Goal: Task Accomplishment & Management: Manage account settings

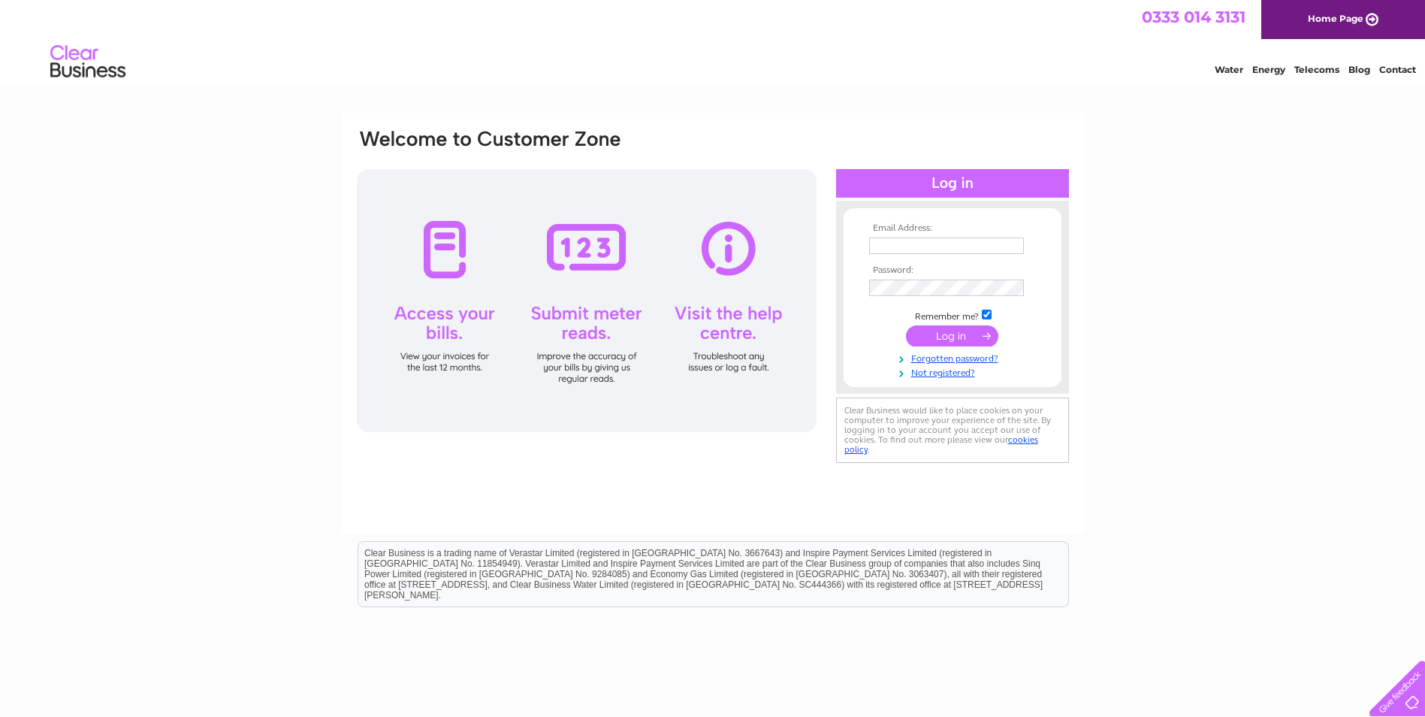
click at [930, 226] on th "Email Address:" at bounding box center [952, 228] width 174 height 11
click at [936, 246] on input "text" at bounding box center [947, 246] width 156 height 18
type input "s"
type input "accounts@hadfabltd.co.uk"
click at [906, 327] on input "submit" at bounding box center [952, 337] width 92 height 21
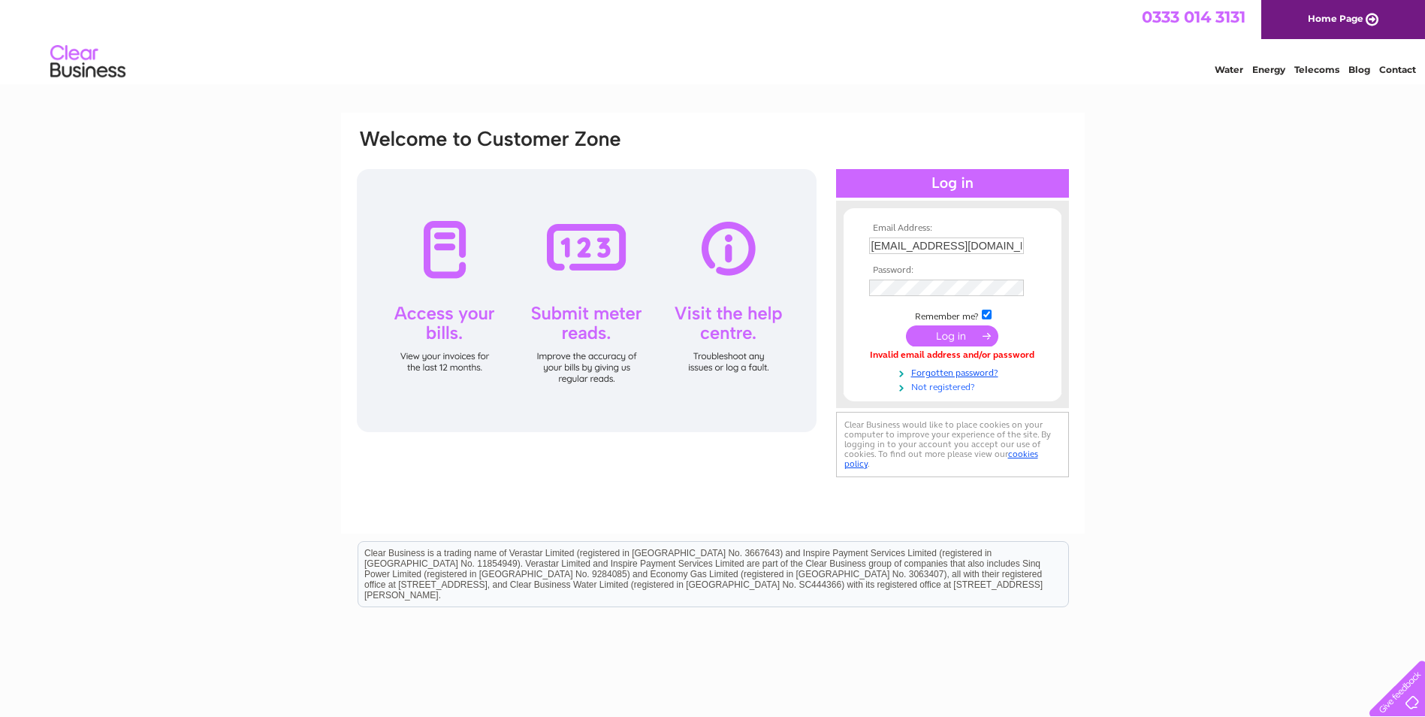
click at [933, 390] on link "Not registered?" at bounding box center [954, 386] width 171 height 14
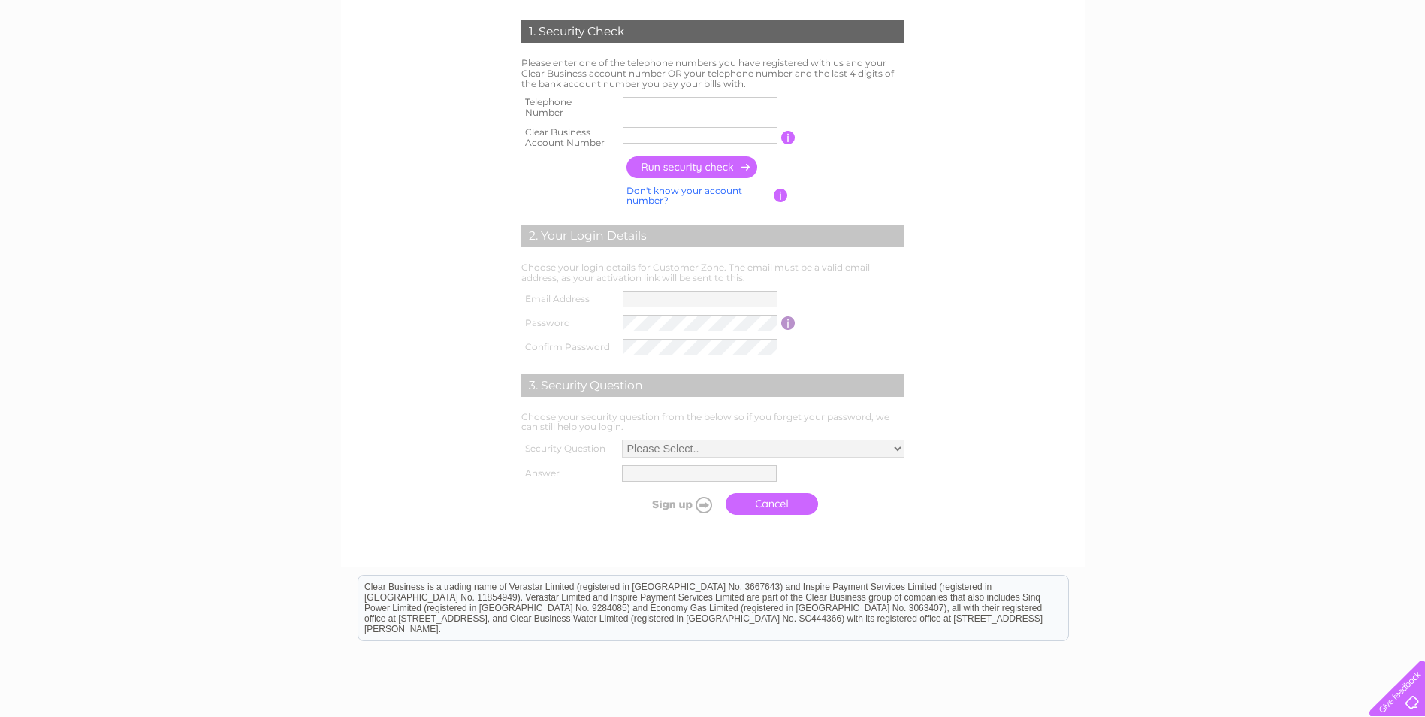
scroll to position [225, 0]
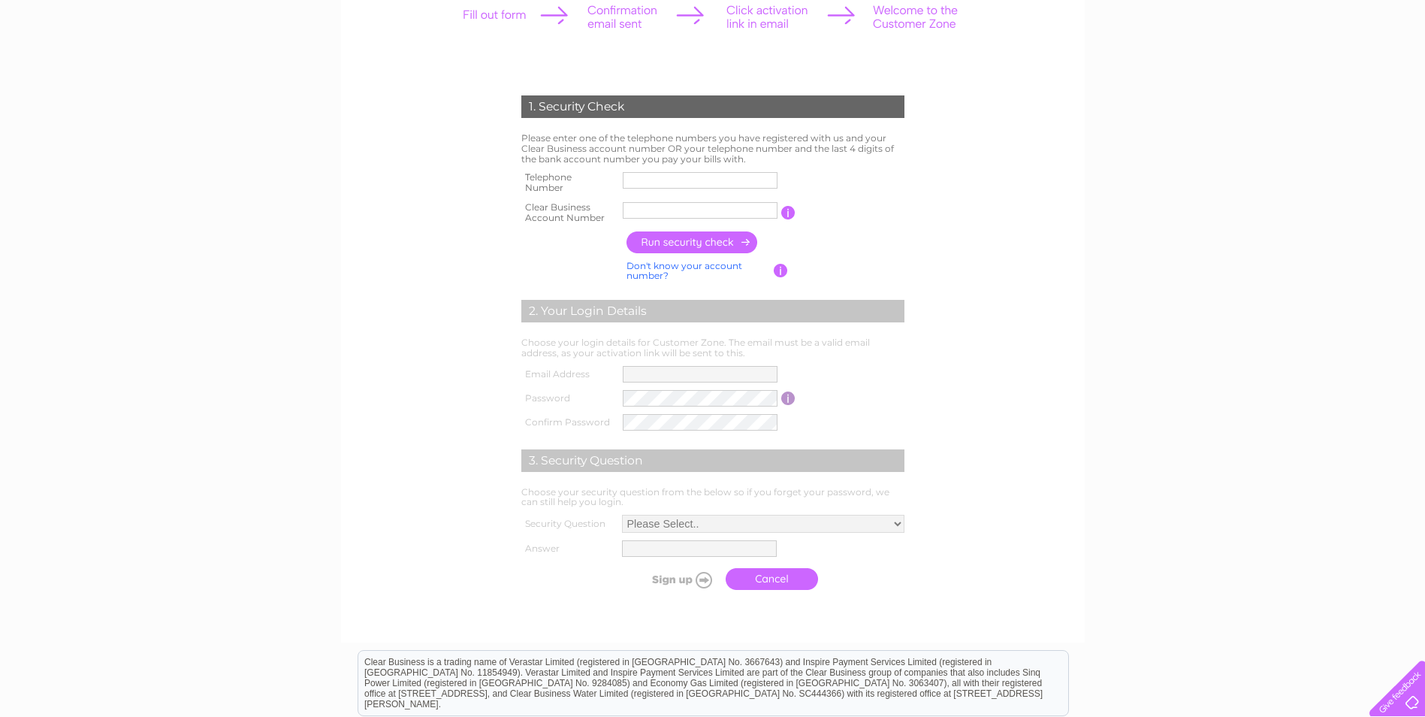
click at [650, 180] on input "text" at bounding box center [700, 180] width 155 height 17
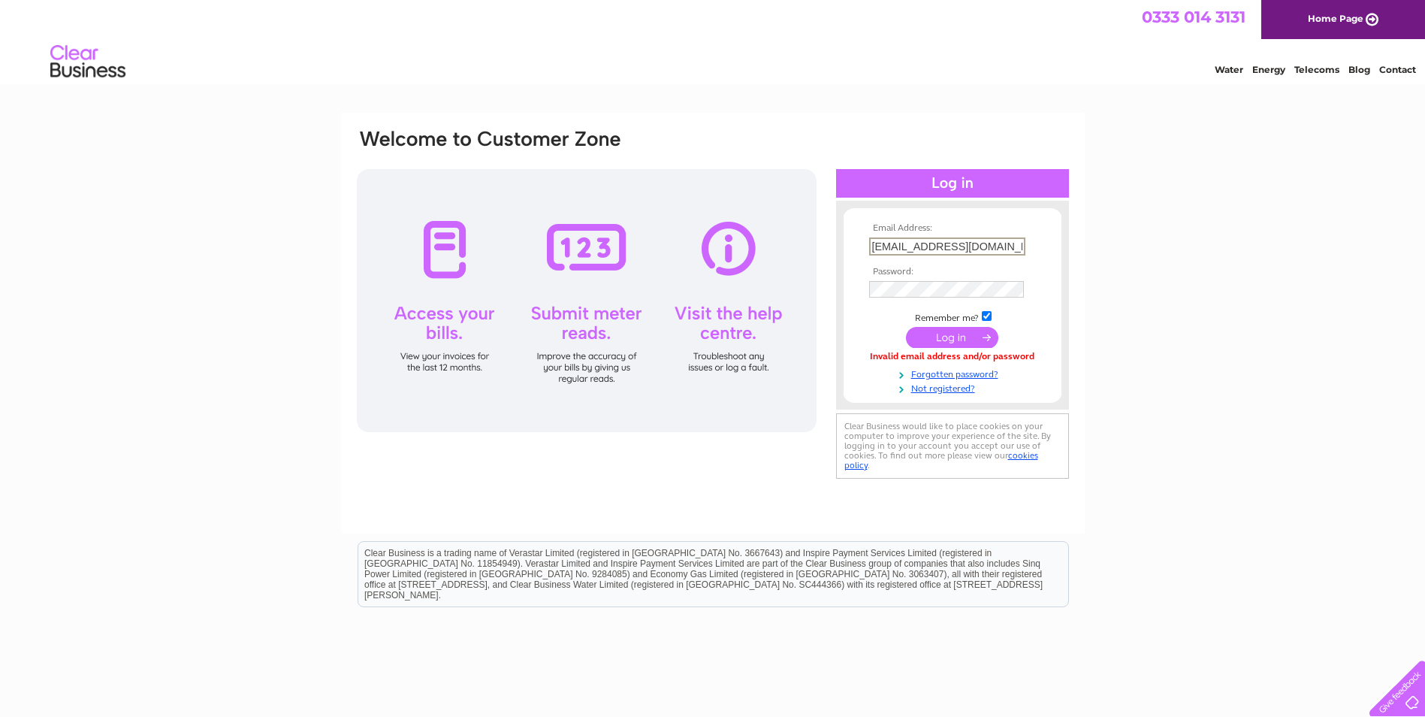
drag, startPoint x: 914, startPoint y: 249, endPoint x: 831, endPoint y: 245, distance: 82.7
click at [831, 245] on div "Email Address: accounts@hadfabltd.co.uk Password:" at bounding box center [712, 305] width 715 height 355
type input "aidanbell@hadfabltd.co.uk"
click at [906, 327] on input "submit" at bounding box center [952, 337] width 92 height 21
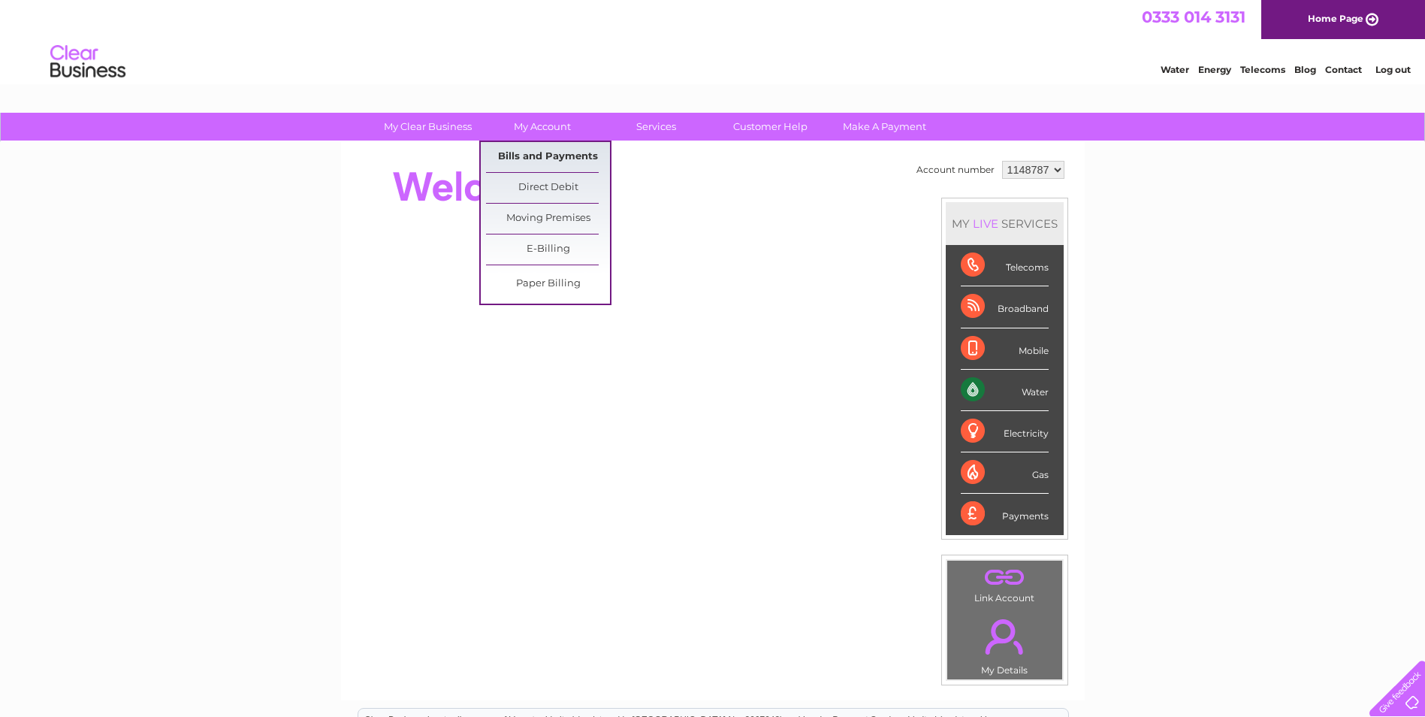
click at [563, 154] on link "Bills and Payments" at bounding box center [548, 157] width 124 height 30
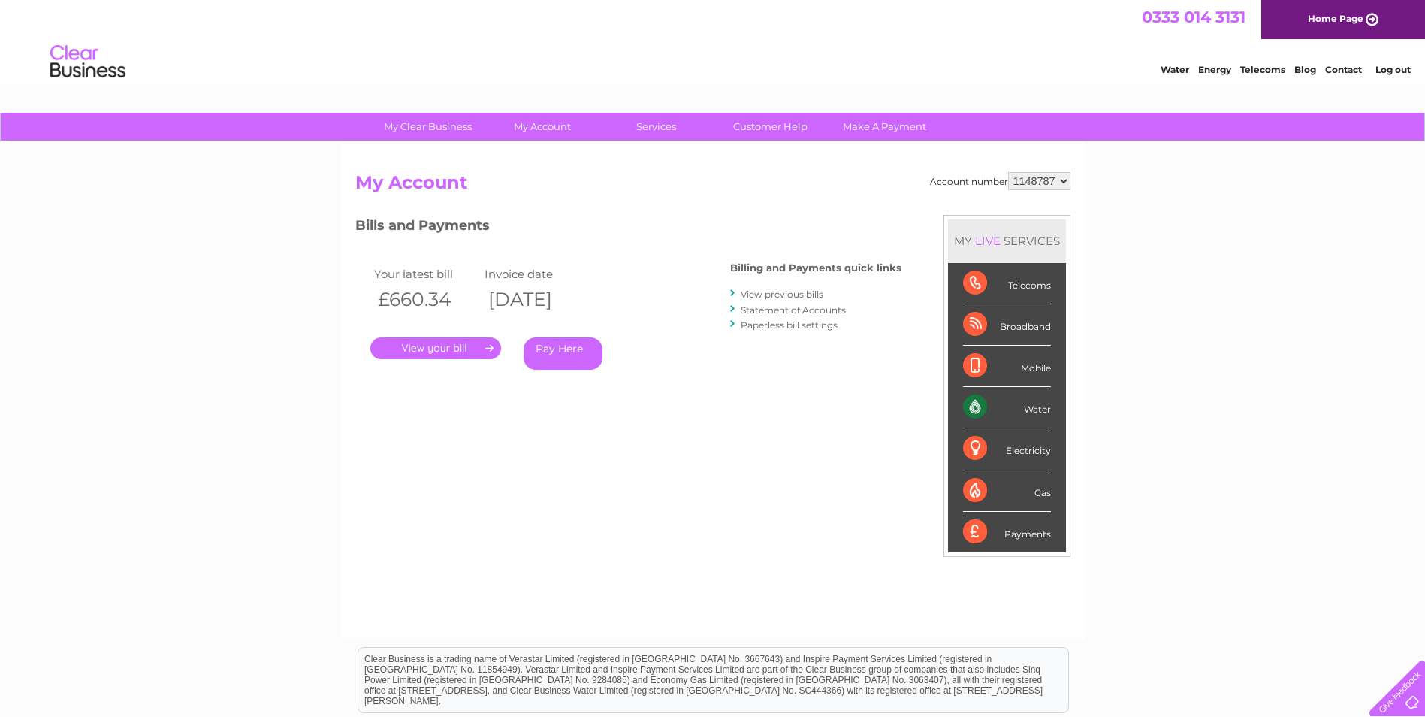
click at [785, 295] on link "View previous bills" at bounding box center [782, 293] width 83 height 11
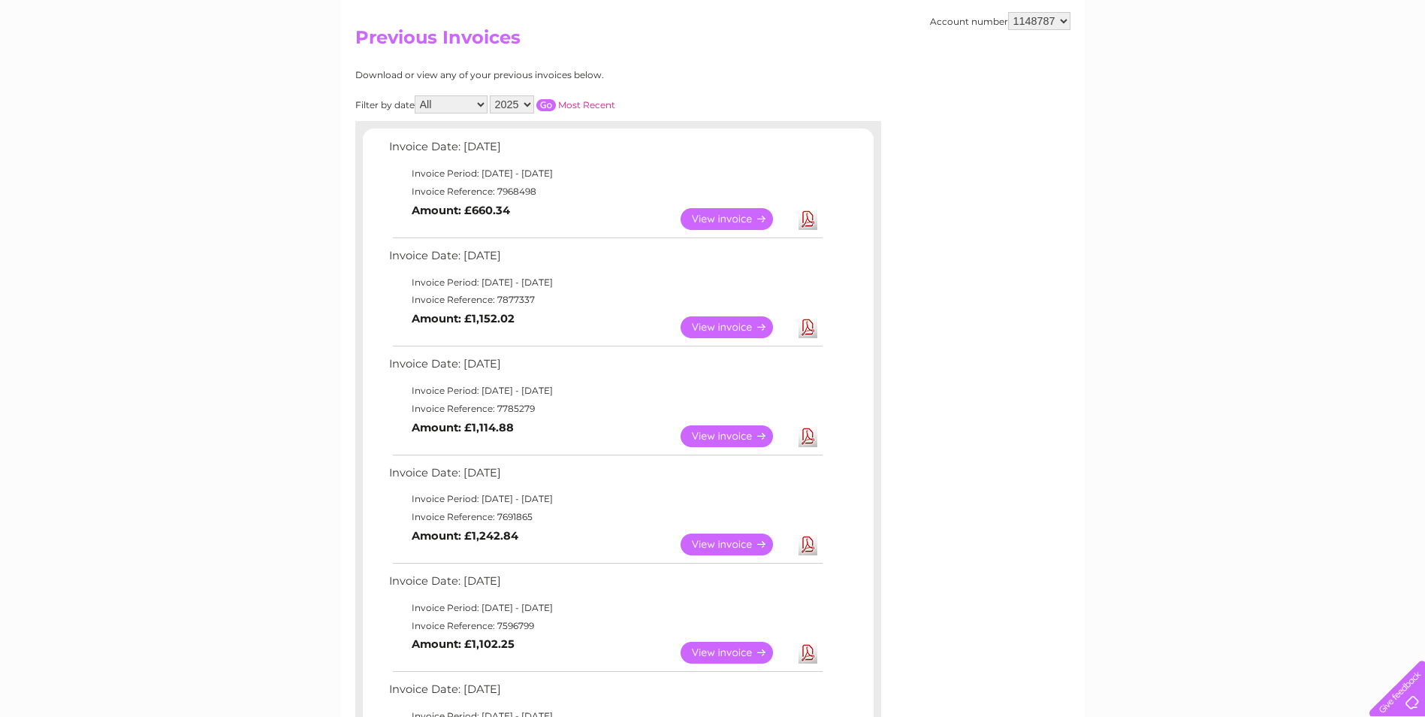
scroll to position [150, 0]
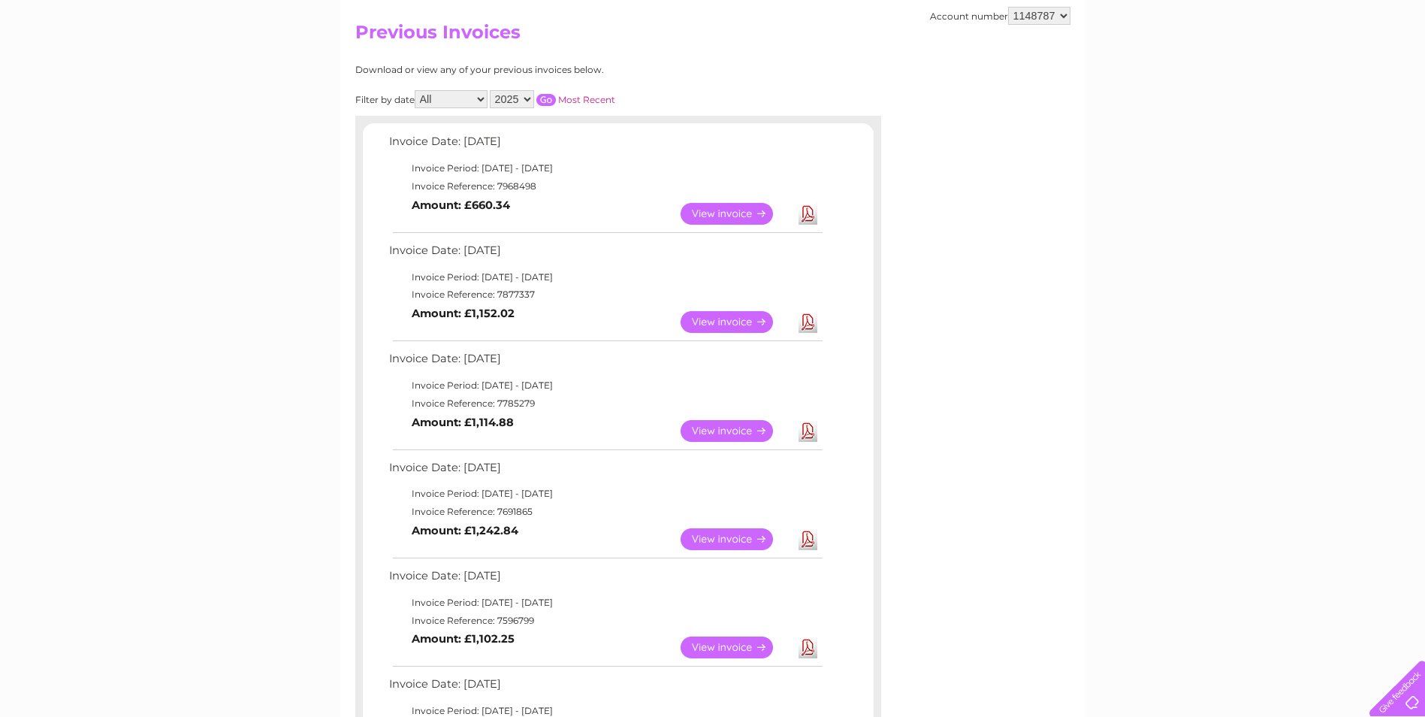
click at [737, 220] on link "View" at bounding box center [736, 214] width 110 height 22
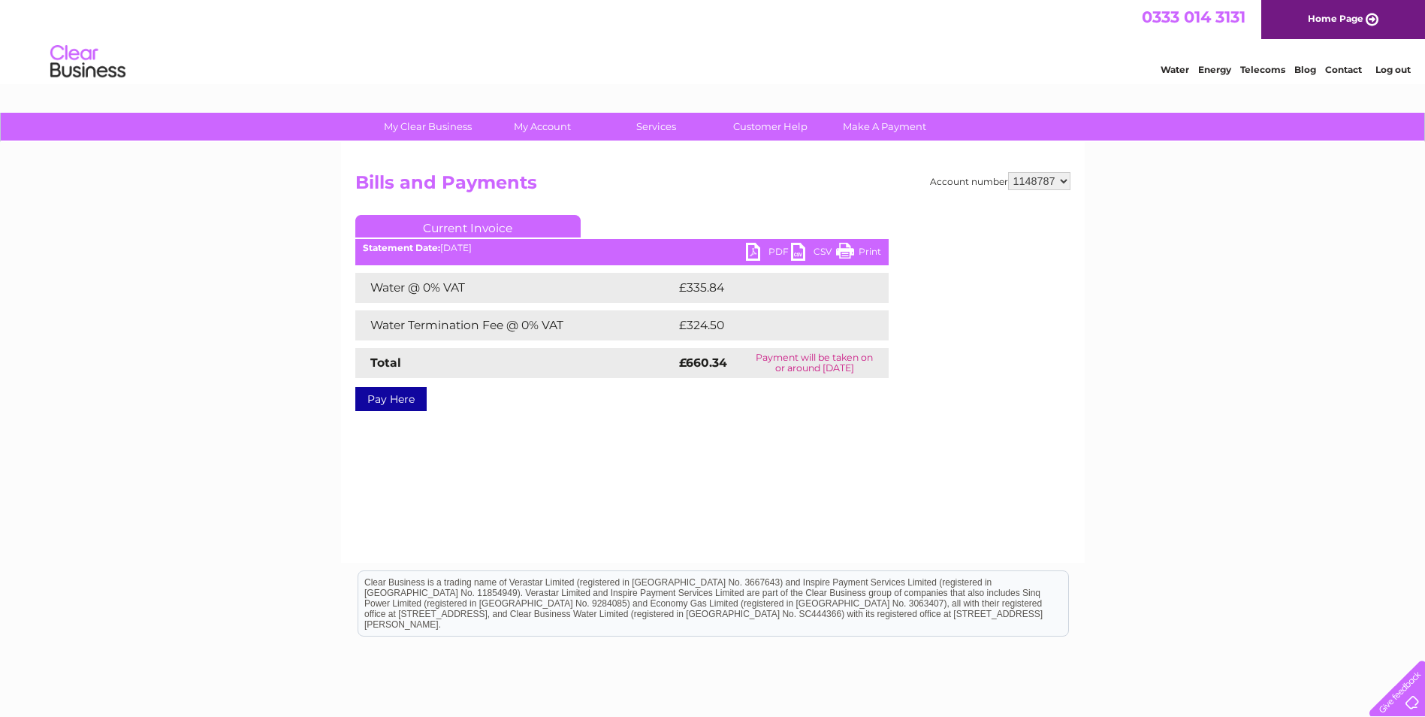
click at [746, 252] on link "PDF" at bounding box center [768, 254] width 45 height 22
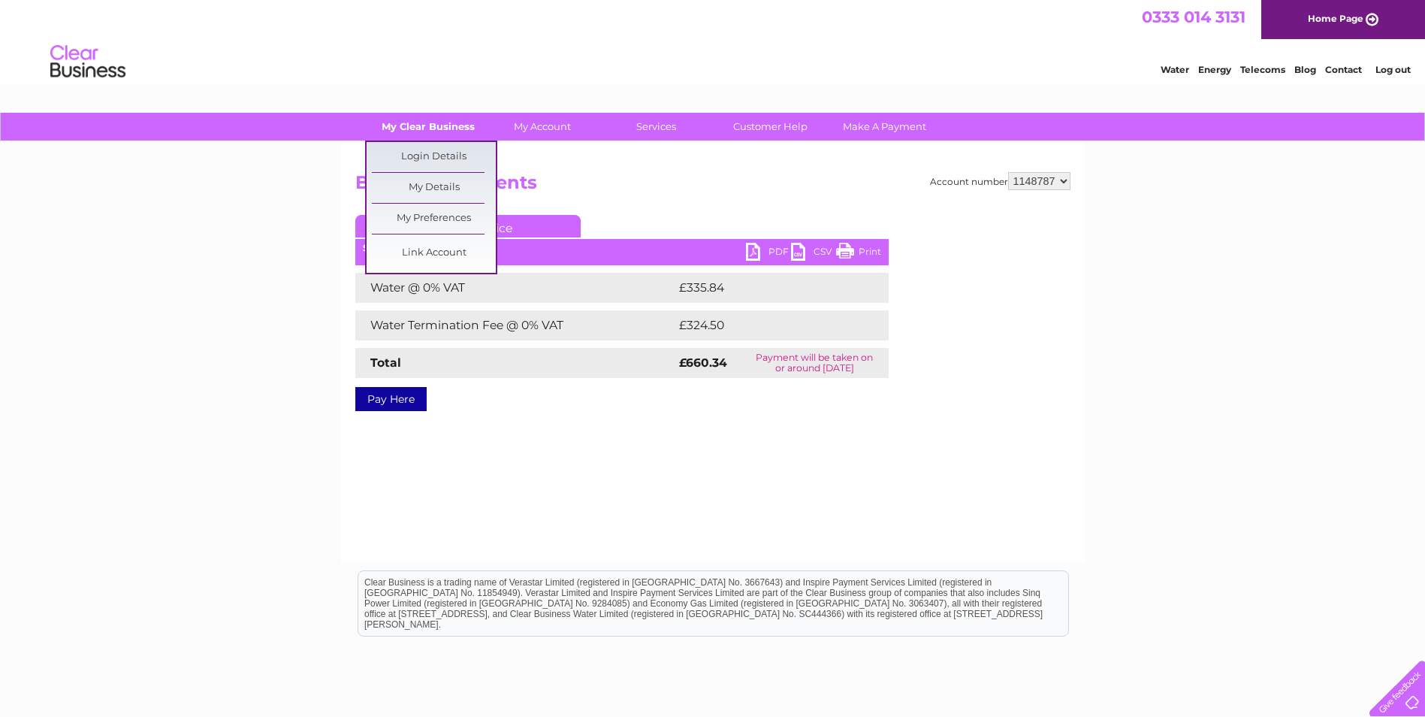
click at [451, 126] on link "My Clear Business" at bounding box center [428, 127] width 124 height 28
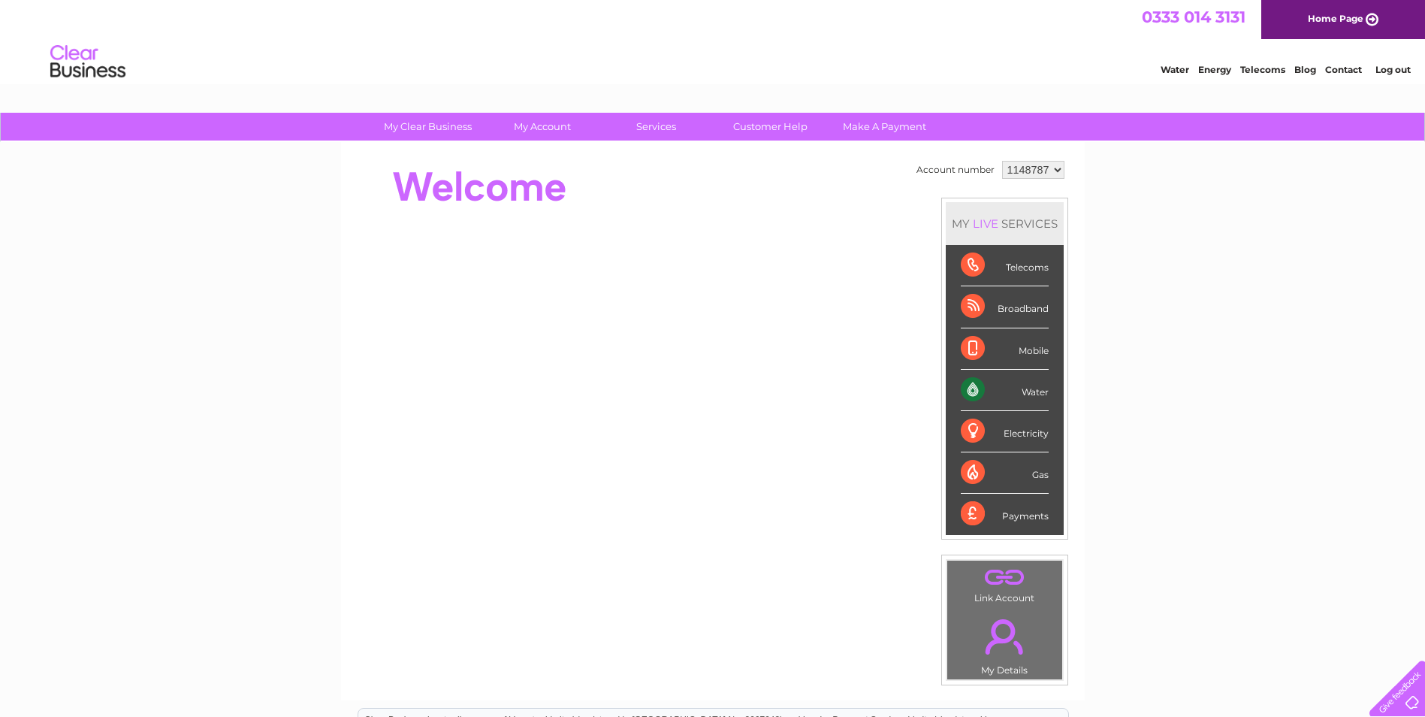
click at [1038, 167] on select "1148787" at bounding box center [1033, 170] width 62 height 18
click at [1042, 168] on select "1148787" at bounding box center [1033, 170] width 62 height 18
click at [1302, 242] on div "My Clear Business Login Details My Details My Preferences Link Account My Accou…" at bounding box center [712, 535] width 1425 height 844
click at [1383, 80] on div "Water Energy Telecoms Blog Contact Log out" at bounding box center [712, 63] width 1425 height 49
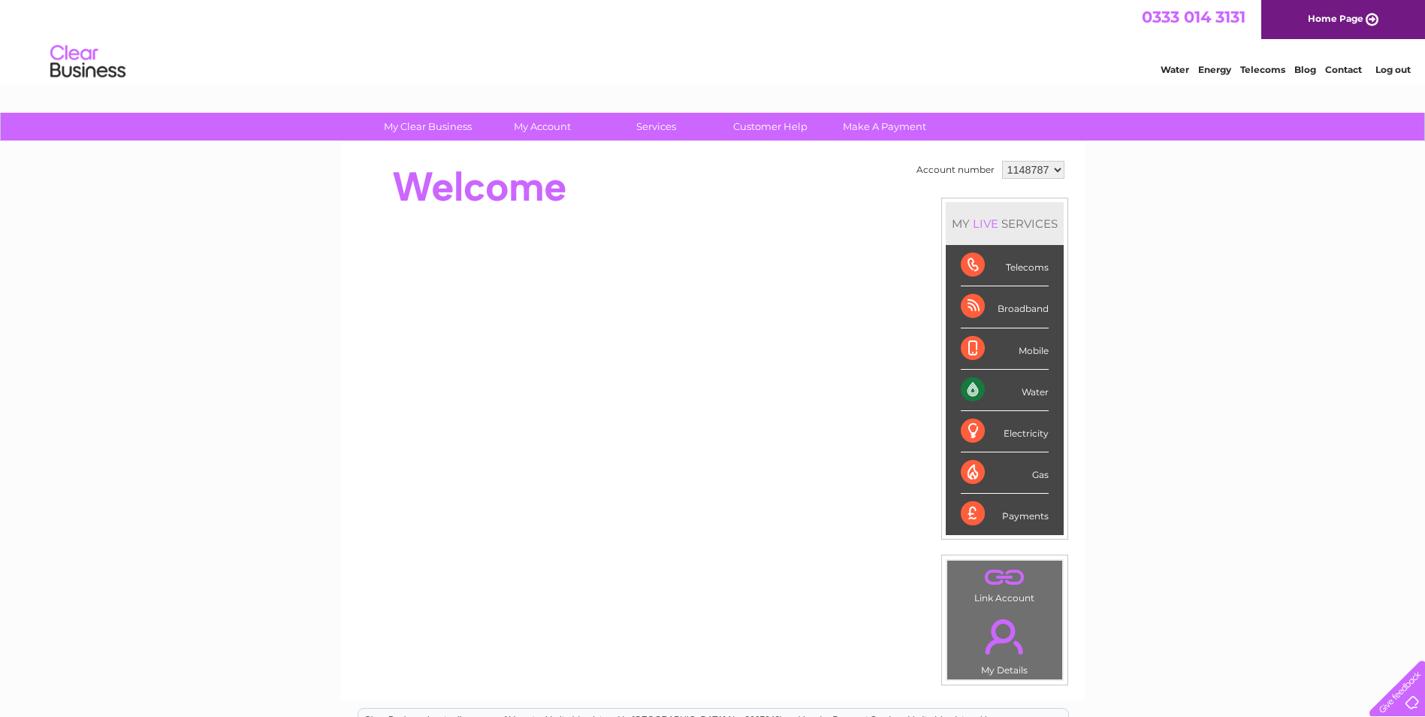
click at [1390, 72] on link "Log out" at bounding box center [1392, 69] width 35 height 11
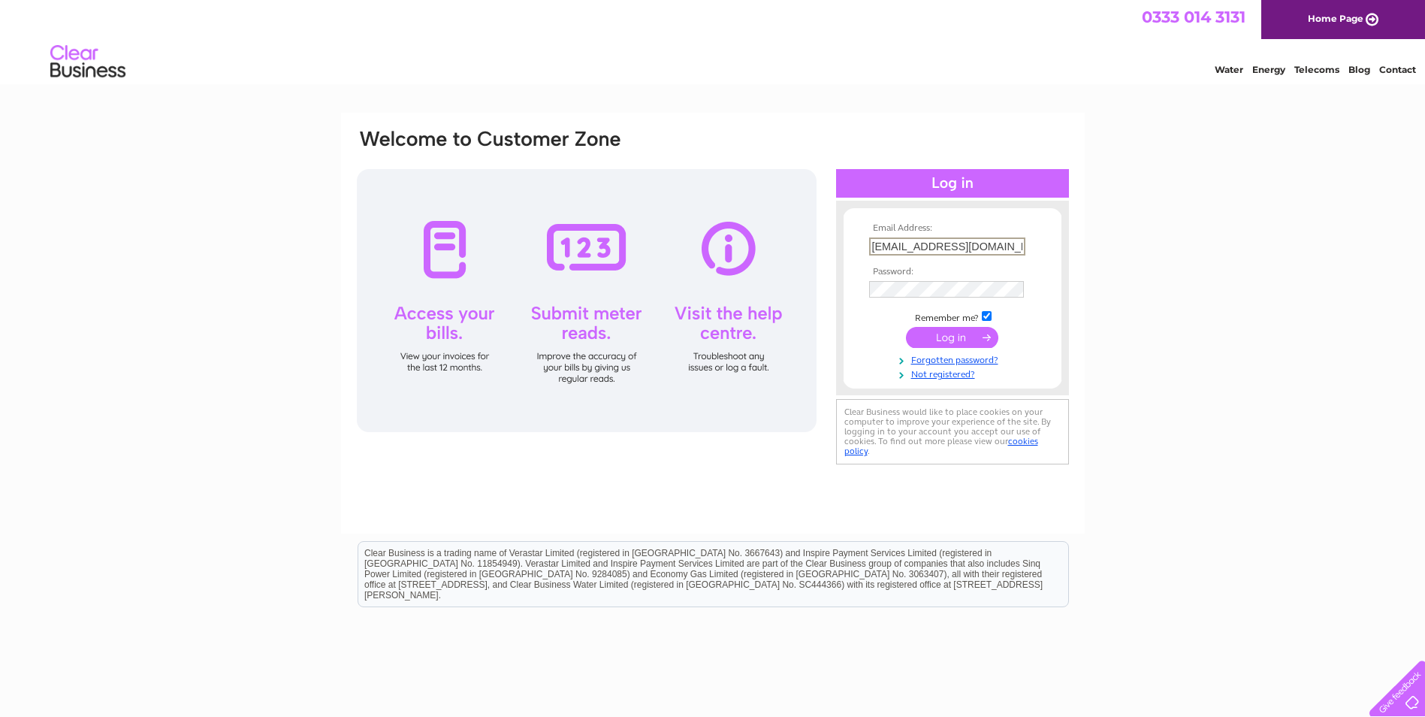
drag, startPoint x: 941, startPoint y: 249, endPoint x: 766, endPoint y: 239, distance: 175.3
click at [766, 239] on div "Email Address: aidanbell@hadfabltd.co.uk Password:" at bounding box center [712, 298] width 715 height 340
type input "[EMAIL_ADDRESS][DOMAIN_NAME]"
click at [955, 358] on link "Forgotten password?" at bounding box center [954, 359] width 171 height 14
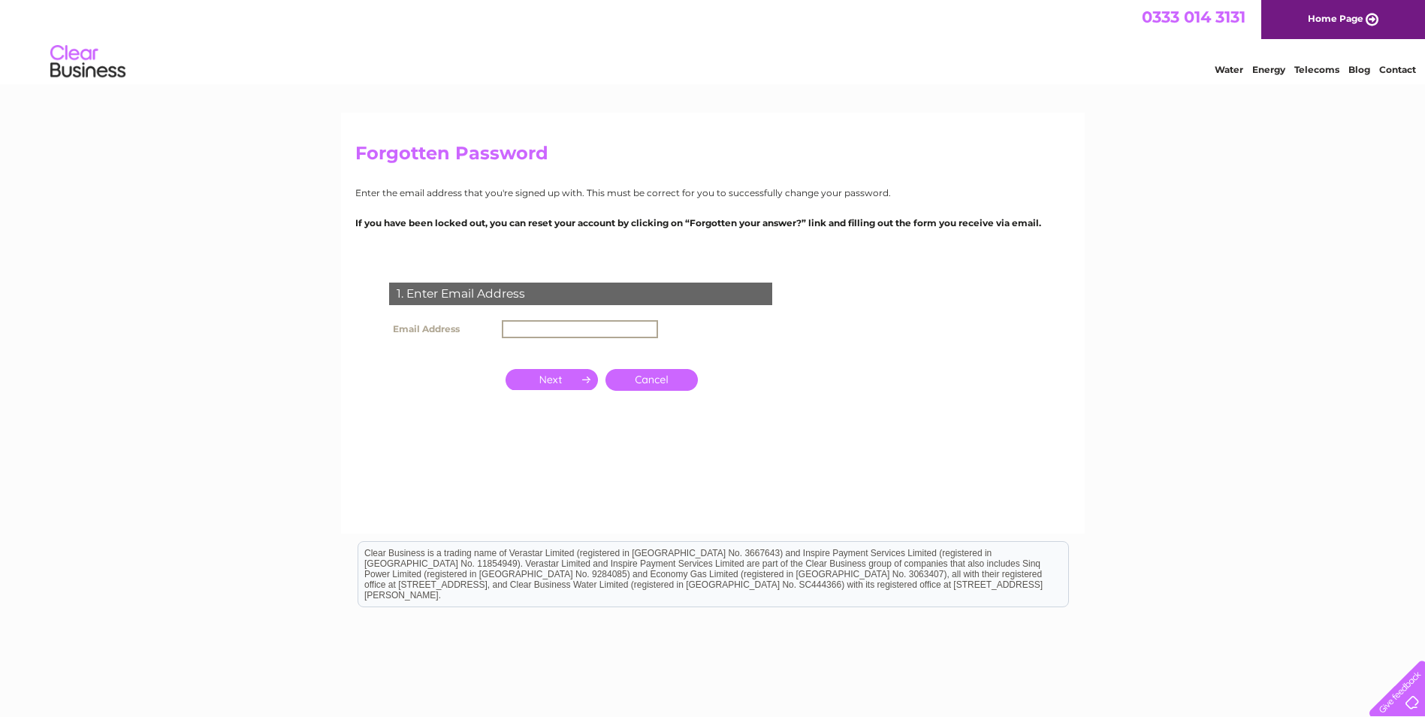
click at [539, 325] on input "text" at bounding box center [580, 329] width 156 height 18
type input "[EMAIL_ADDRESS][DOMAIN_NAME]"
click at [584, 378] on input "button" at bounding box center [551, 379] width 92 height 21
